Goal: Transaction & Acquisition: Obtain resource

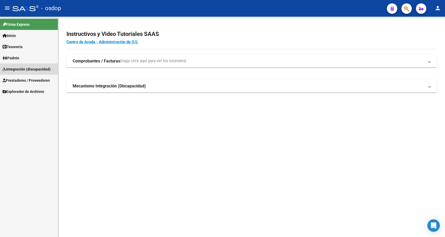
click at [33, 71] on span "Integración (discapacidad)" at bounding box center [27, 69] width 48 height 6
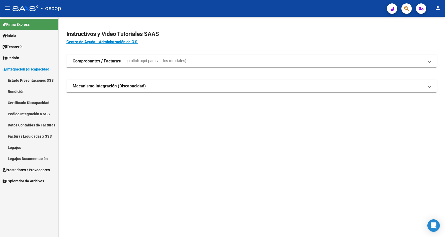
click at [38, 113] on link "Pedido Integración a SSS" at bounding box center [29, 113] width 58 height 11
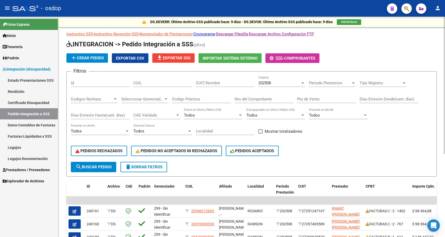
click at [109, 82] on input "Id" at bounding box center [100, 82] width 59 height 5
paste input "30716679205"
type input "30716679205"
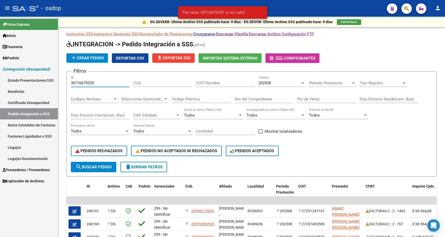
drag, startPoint x: 94, startPoint y: 85, endPoint x: 4, endPoint y: 88, distance: 89.9
click at [4, 88] on mat-sidenav-container "Firma Express Inicio Calendario SSS Instructivos Contacto OS Tesorería Extracto…" at bounding box center [222, 127] width 445 height 220
click at [227, 84] on input "CUIT/Nombre" at bounding box center [225, 82] width 59 height 5
paste input "30716679205"
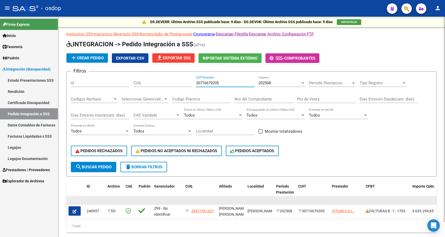
type input "30716679205"
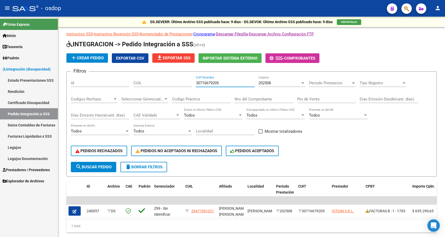
click at [33, 66] on span "Integración (discapacidad)" at bounding box center [27, 69] width 48 height 6
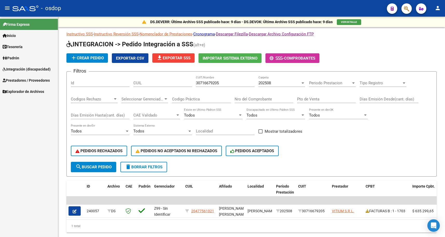
click at [38, 82] on span "Prestadores / Proveedores" at bounding box center [26, 80] width 47 height 6
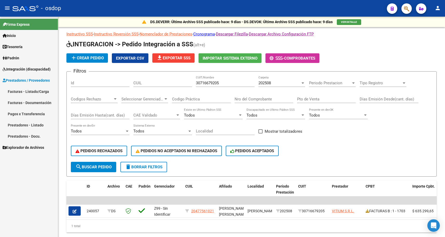
click at [43, 92] on link "Facturas - Listado/Carga" at bounding box center [29, 91] width 58 height 11
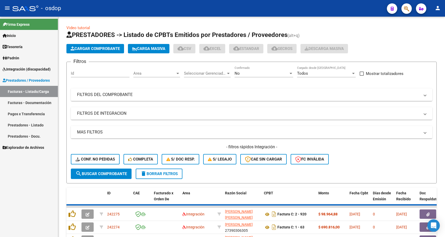
click at [107, 74] on input "Id" at bounding box center [100, 73] width 59 height 5
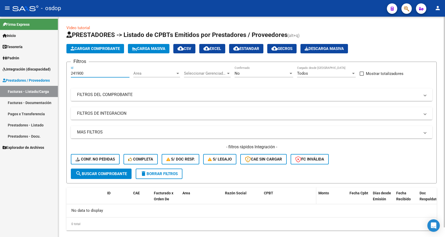
scroll to position [10, 0]
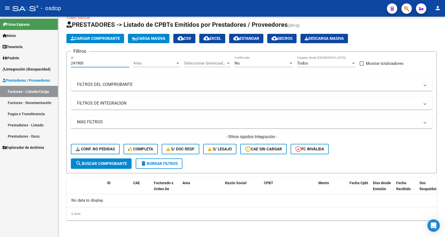
type input "241900"
click at [31, 125] on link "Prestadores - Listado" at bounding box center [29, 124] width 58 height 11
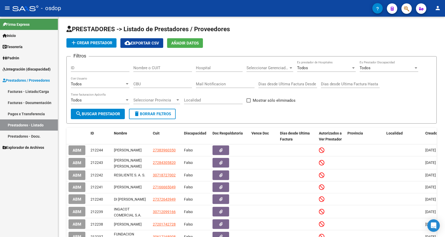
click at [32, 93] on link "Facturas - Listado/Carga" at bounding box center [29, 91] width 58 height 11
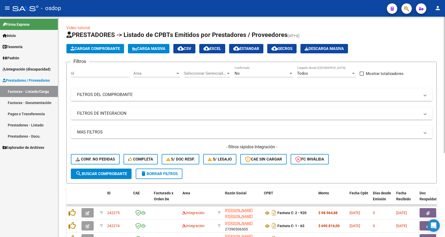
click at [109, 74] on input "Id" at bounding box center [100, 73] width 59 height 5
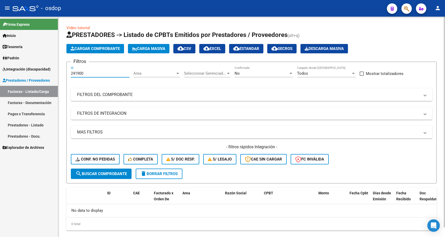
type input "241900"
click at [272, 70] on div "No Confirmado" at bounding box center [264, 71] width 59 height 11
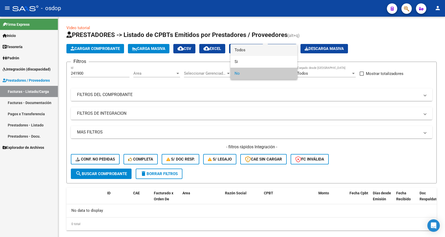
click at [259, 51] on span "Todos" at bounding box center [264, 50] width 59 height 12
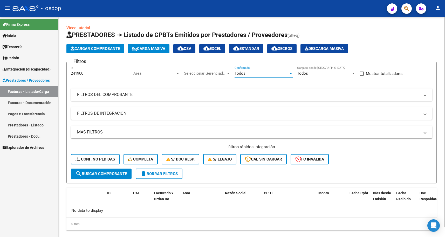
click at [102, 171] on span "search Buscar Comprobante" at bounding box center [101, 173] width 51 height 5
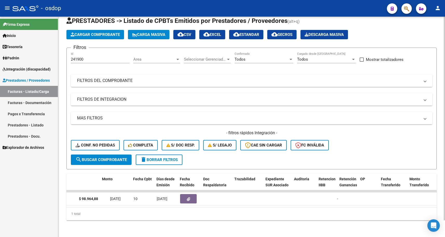
scroll to position [0, 241]
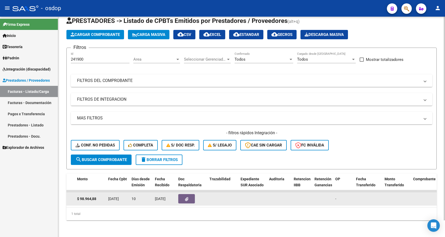
click at [184, 195] on button "button" at bounding box center [186, 198] width 17 height 9
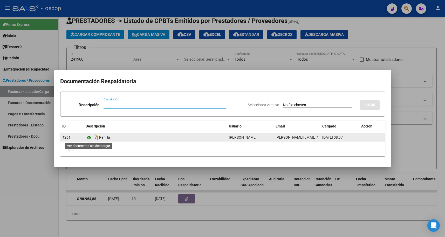
click at [88, 136] on icon at bounding box center [89, 137] width 7 height 6
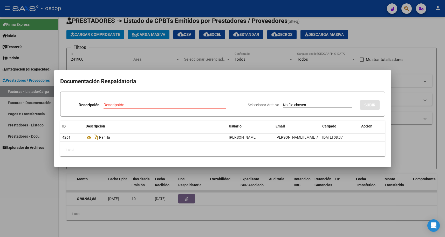
click at [289, 204] on div at bounding box center [222, 118] width 445 height 237
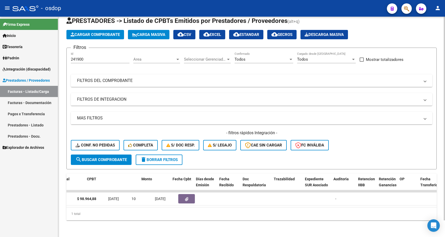
scroll to position [0, 0]
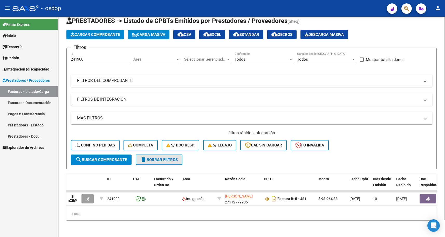
click at [160, 157] on span "delete Borrar Filtros" at bounding box center [158, 159] width 37 height 5
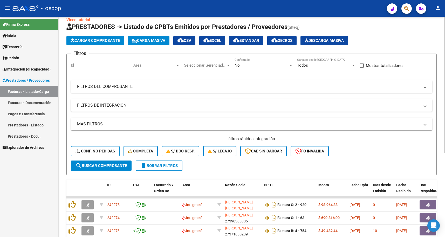
scroll to position [18, 0]
